Goal: Information Seeking & Learning: Learn about a topic

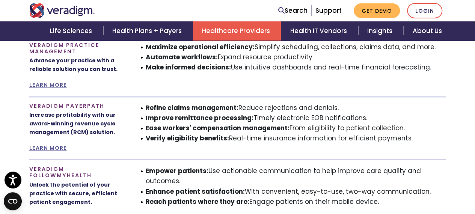
scroll to position [409, 0]
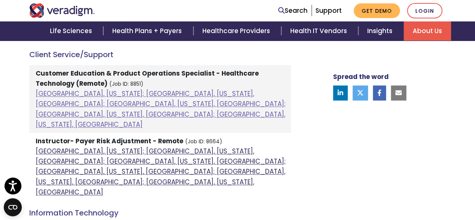
scroll to position [451, 0]
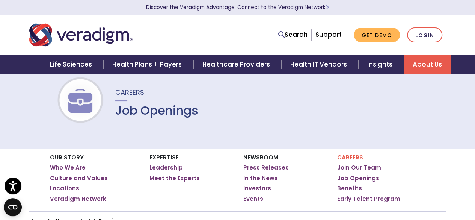
scroll to position [18, 0]
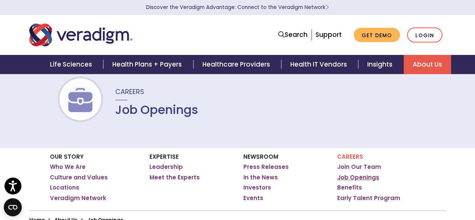
click at [345, 176] on link "Job Openings" at bounding box center [358, 177] width 42 height 8
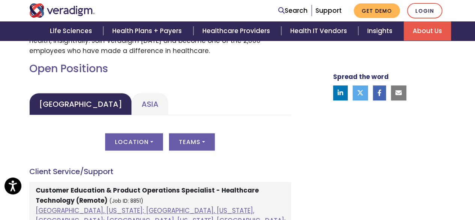
scroll to position [334, 0]
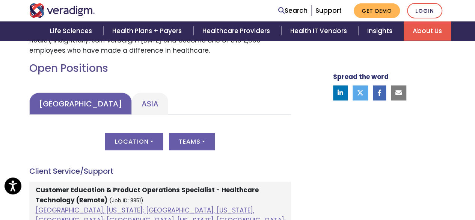
click at [76, 105] on link "[GEOGRAPHIC_DATA]" at bounding box center [80, 103] width 102 height 22
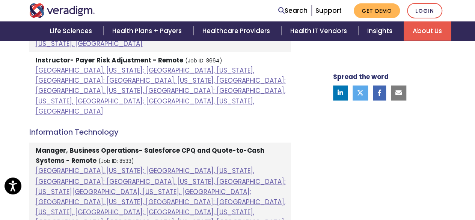
scroll to position [534, 0]
